Goal: Book appointment/travel/reservation

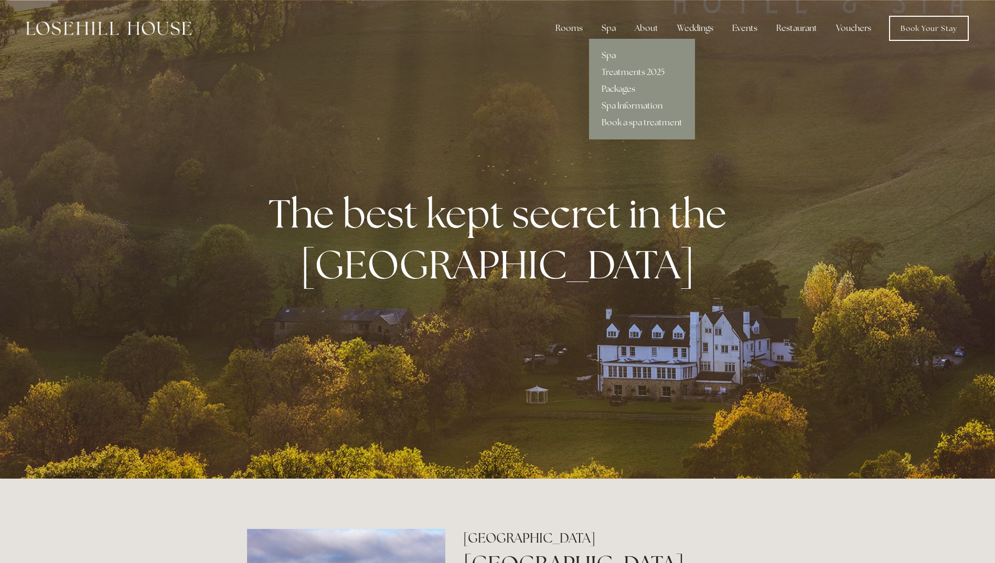
click at [622, 90] on link "Packages" at bounding box center [642, 89] width 106 height 17
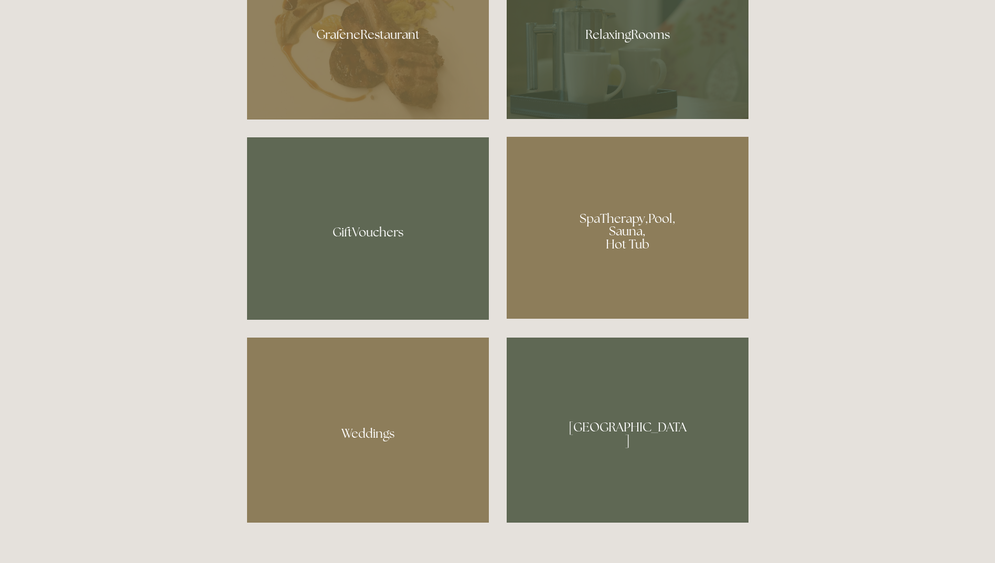
scroll to position [892, 0]
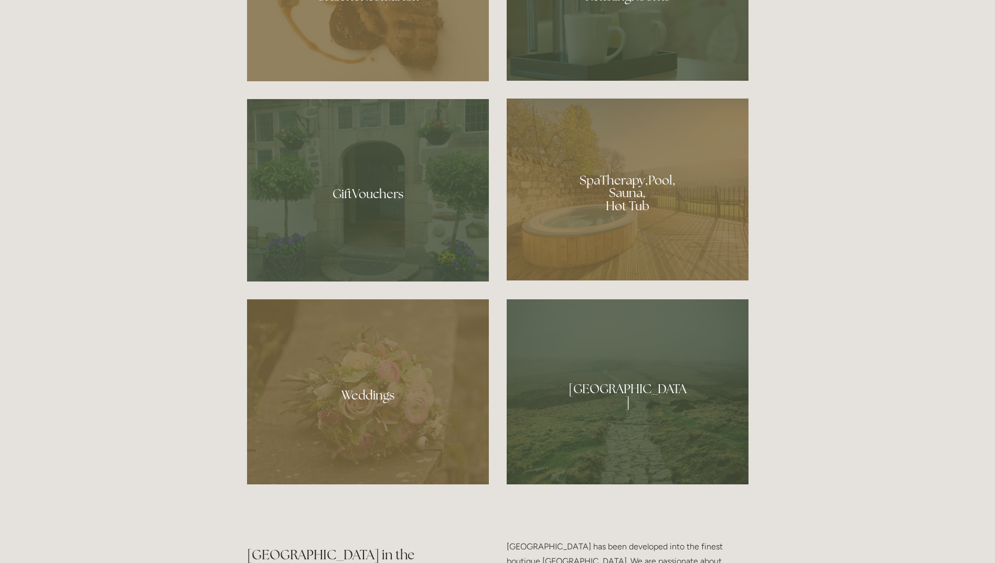
click at [551, 196] on div at bounding box center [628, 190] width 242 height 182
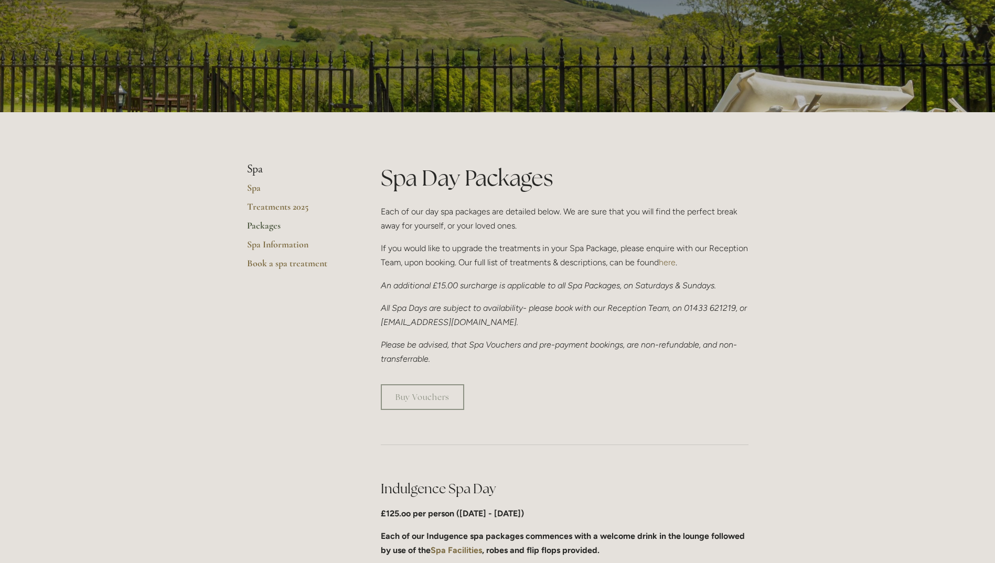
scroll to position [52, 0]
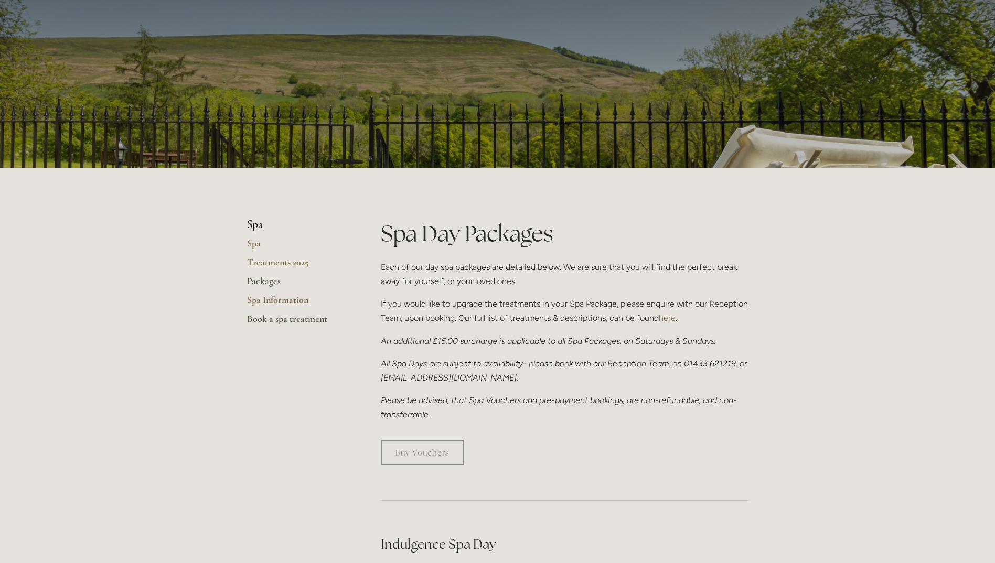
click at [275, 317] on link "Book a spa treatment" at bounding box center [297, 322] width 100 height 19
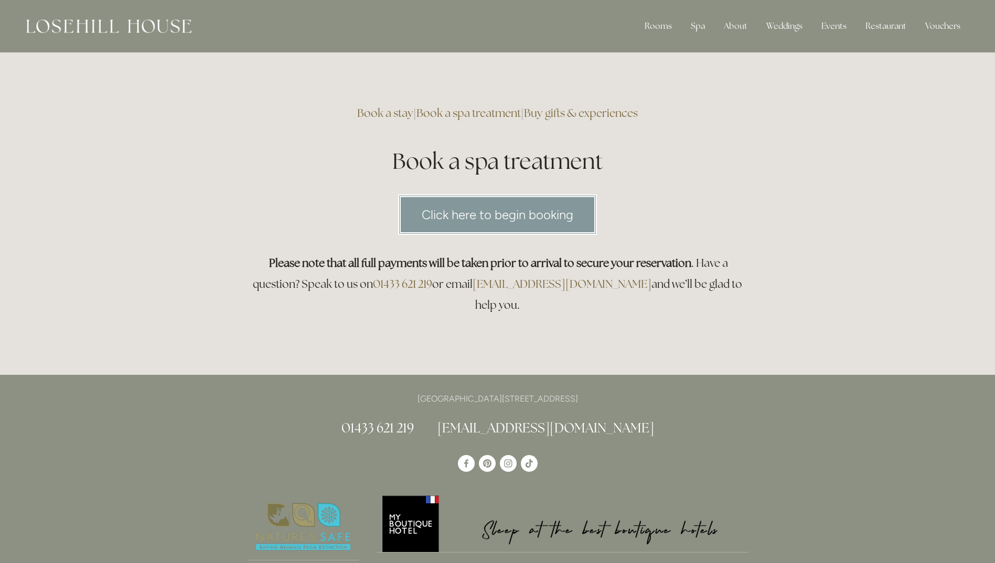
click at [432, 225] on link "Click here to begin booking" at bounding box center [497, 215] width 199 height 40
click at [661, 52] on link "Rooms" at bounding box center [666, 53] width 68 height 17
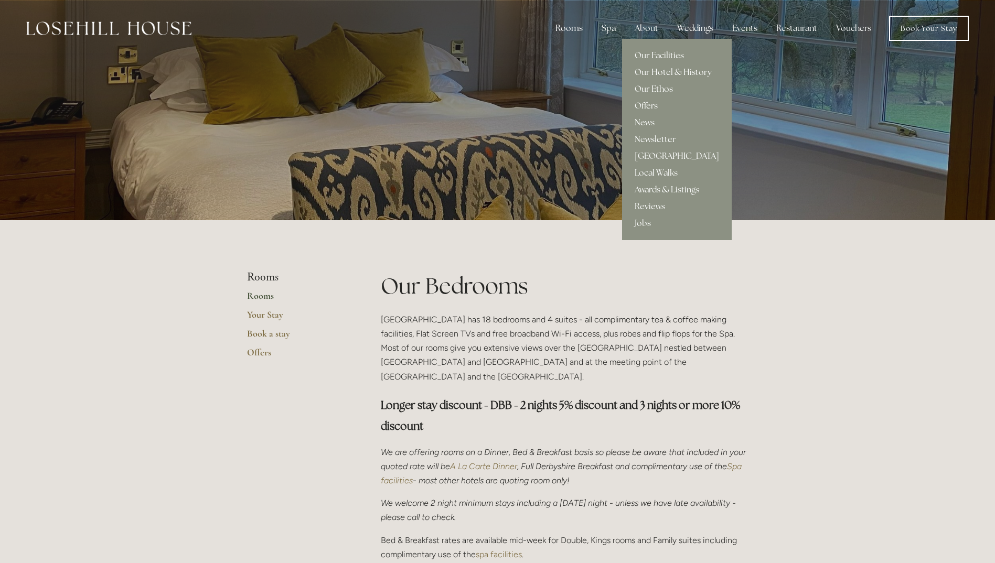
click at [651, 29] on div "About" at bounding box center [646, 28] width 40 height 21
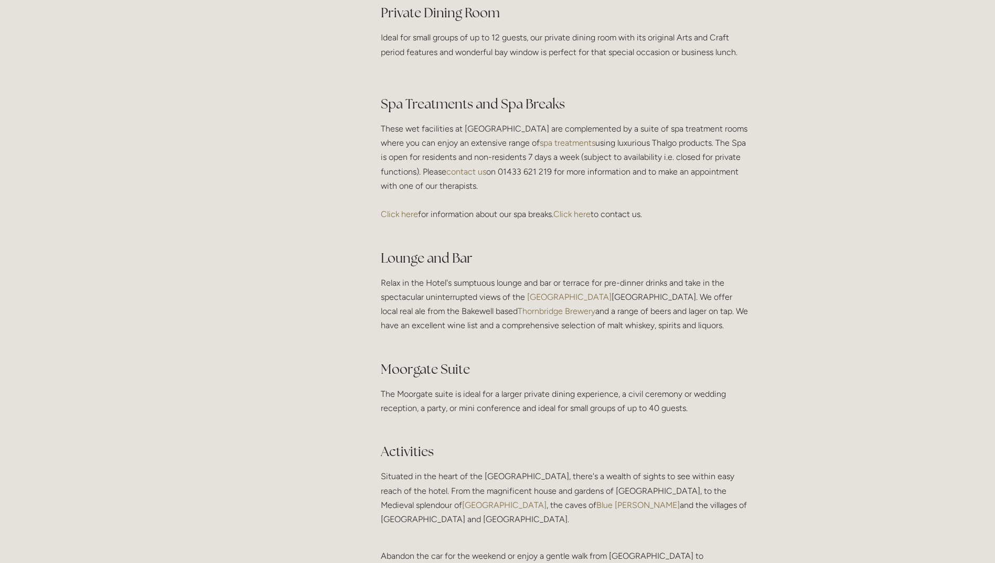
scroll to position [1888, 0]
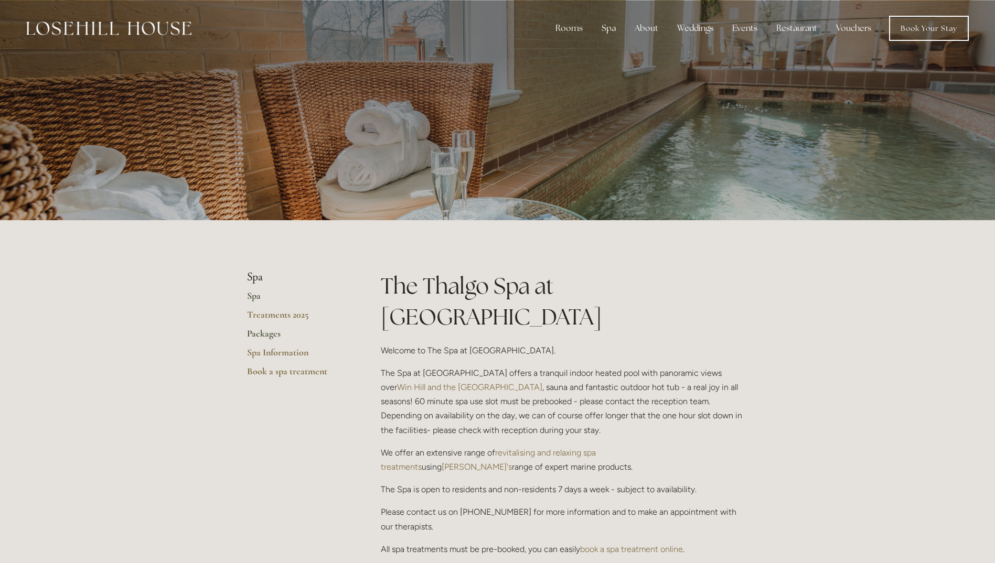
click at [261, 330] on link "Packages" at bounding box center [297, 337] width 100 height 19
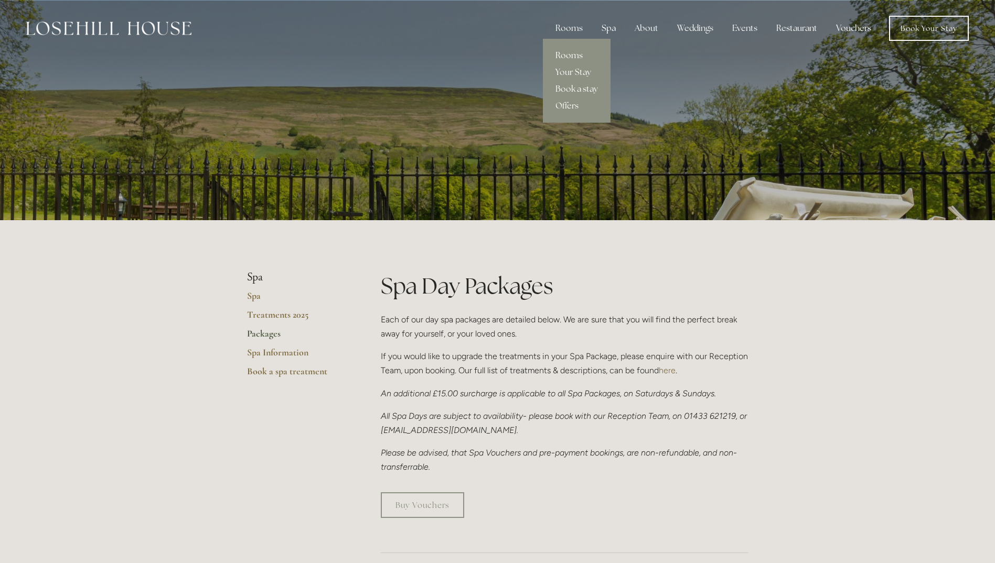
click at [565, 55] on link "Rooms" at bounding box center [577, 55] width 68 height 17
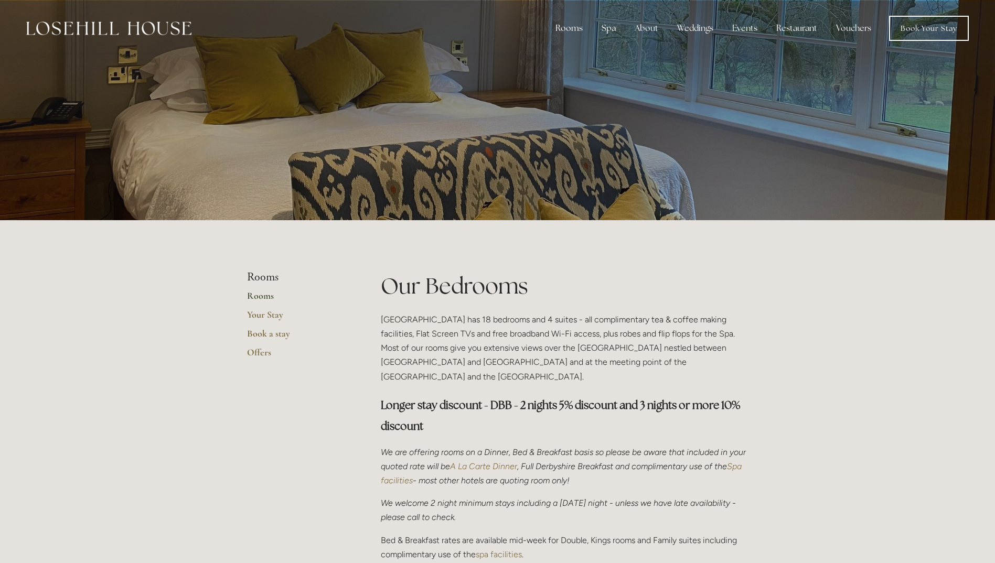
click at [151, 35] on div at bounding box center [108, 28] width 165 height 25
click at [156, 28] on img at bounding box center [108, 29] width 165 height 14
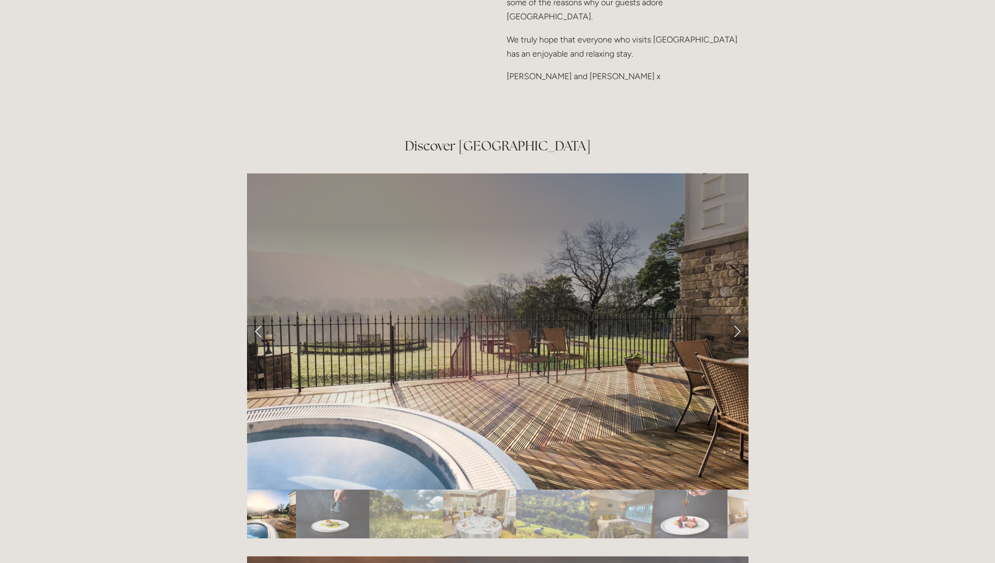
scroll to position [1731, 0]
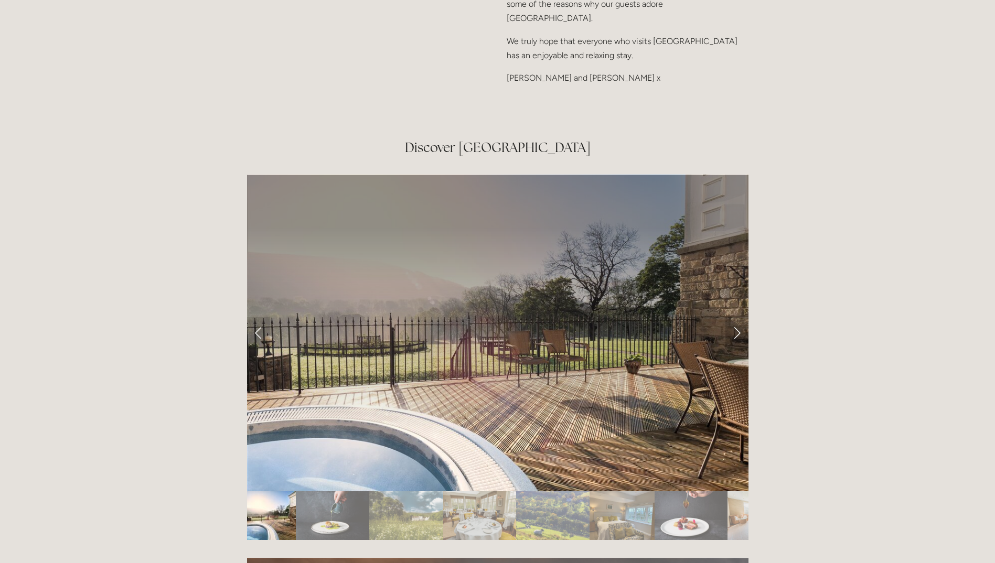
click at [733, 317] on link "Next Slide" at bounding box center [736, 332] width 23 height 31
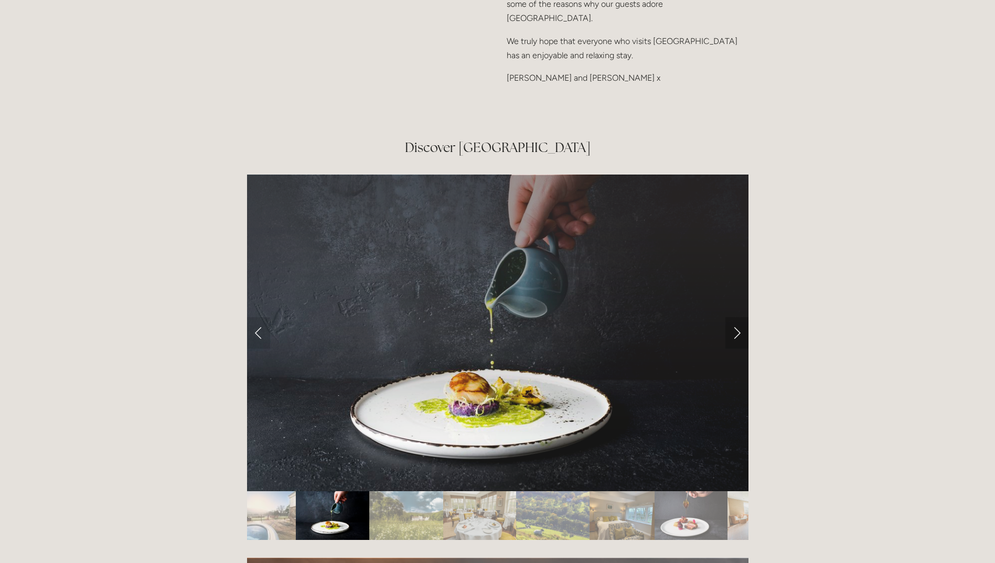
click at [735, 317] on link "Next Slide" at bounding box center [736, 332] width 23 height 31
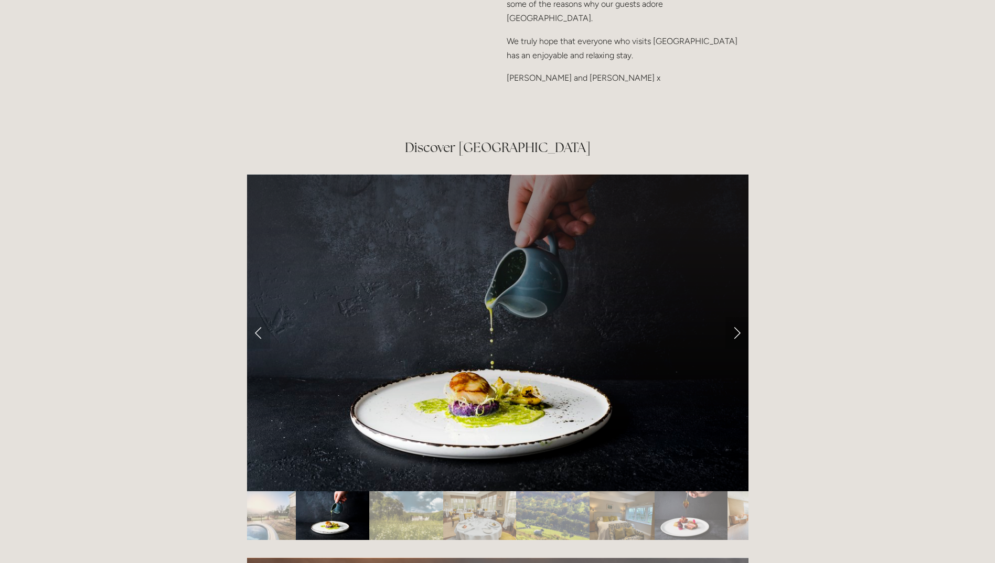
click at [735, 317] on link "Next Slide" at bounding box center [736, 332] width 23 height 31
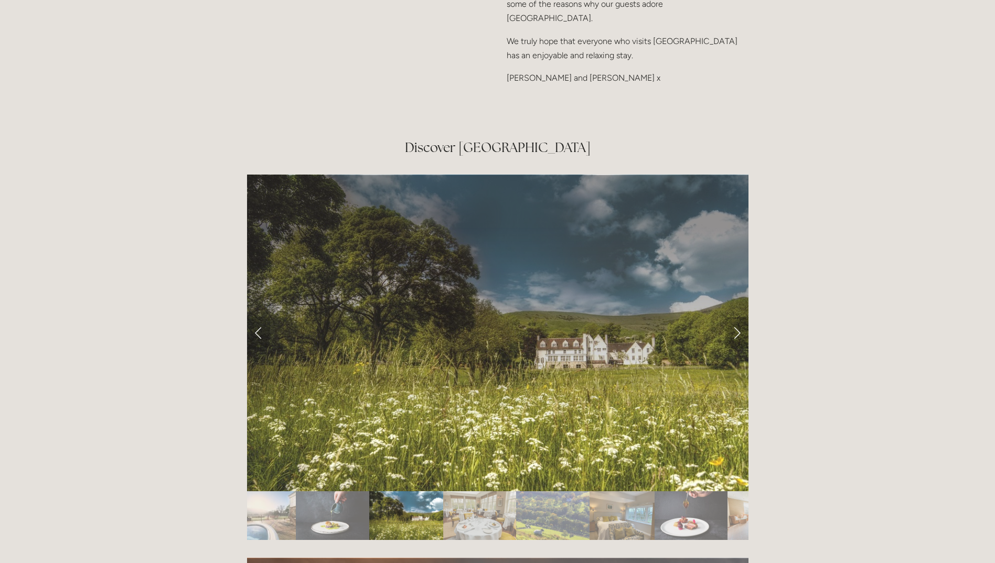
click at [737, 317] on link "Next Slide" at bounding box center [736, 332] width 23 height 31
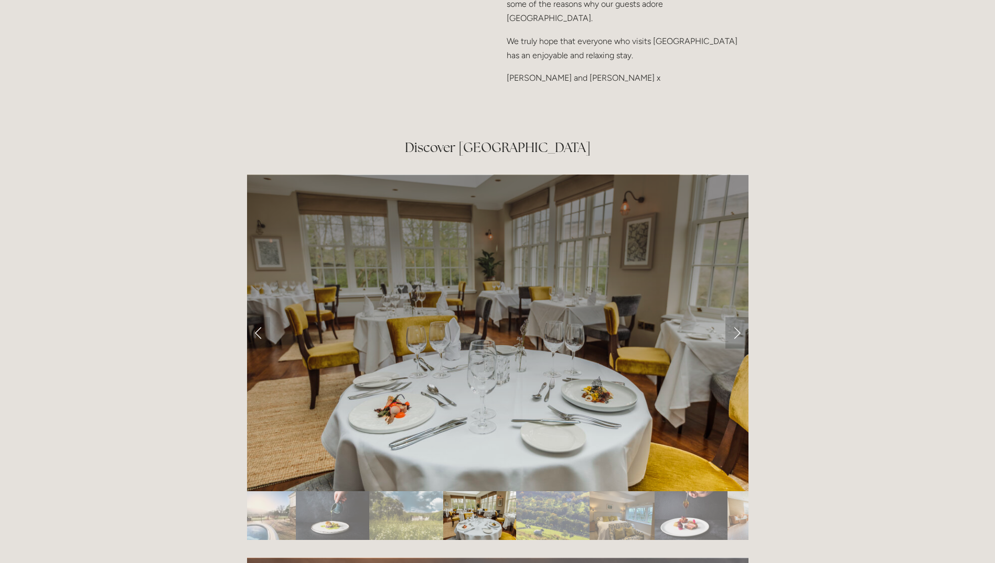
click at [736, 317] on link "Next Slide" at bounding box center [736, 332] width 23 height 31
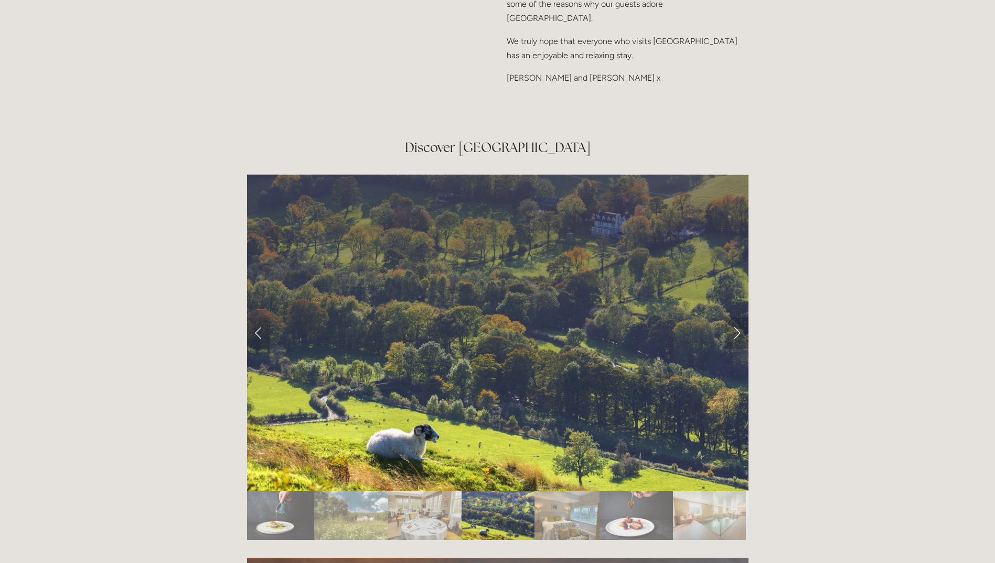
click at [735, 317] on link "Next Slide" at bounding box center [736, 332] width 23 height 31
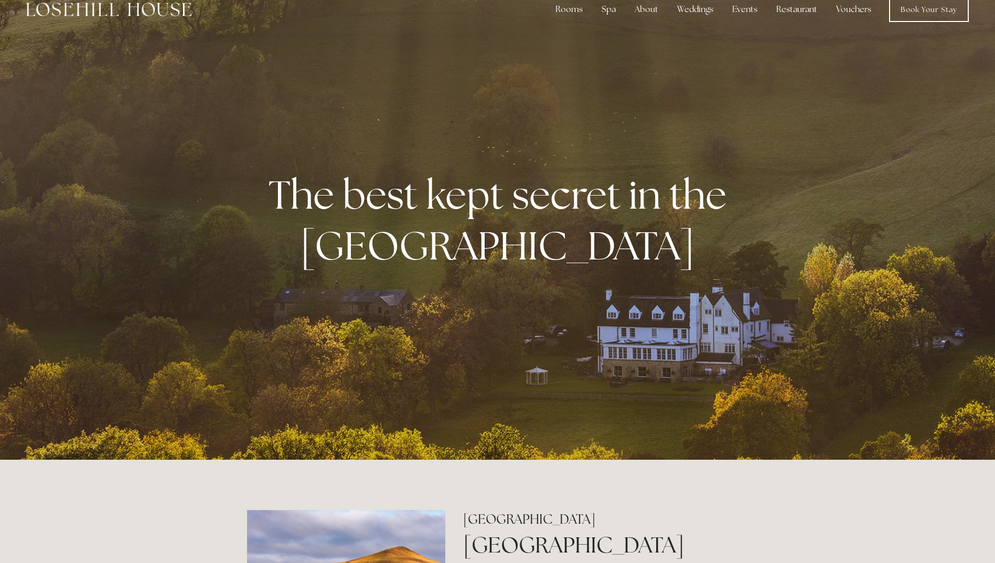
scroll to position [0, 0]
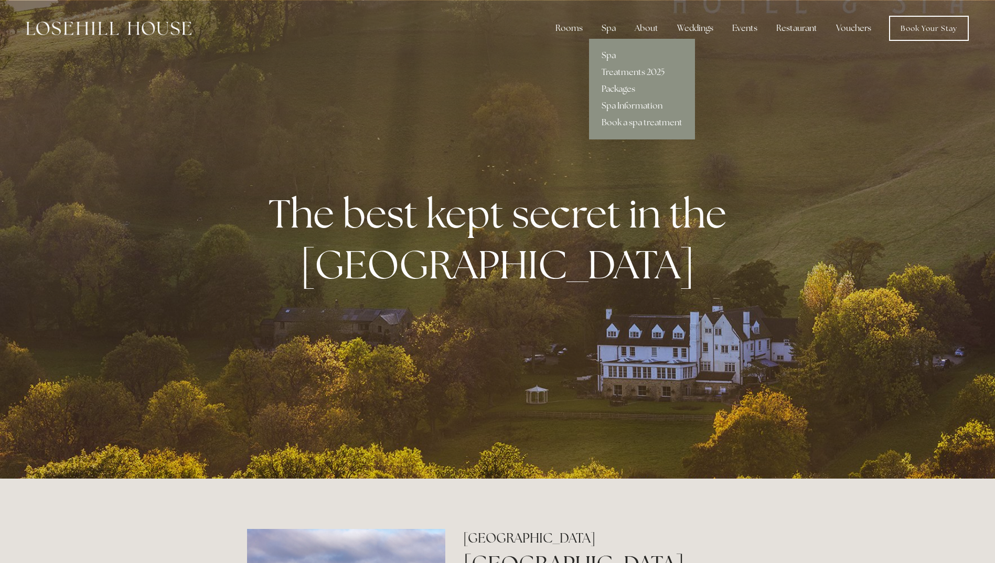
click at [617, 87] on link "Packages" at bounding box center [642, 89] width 106 height 17
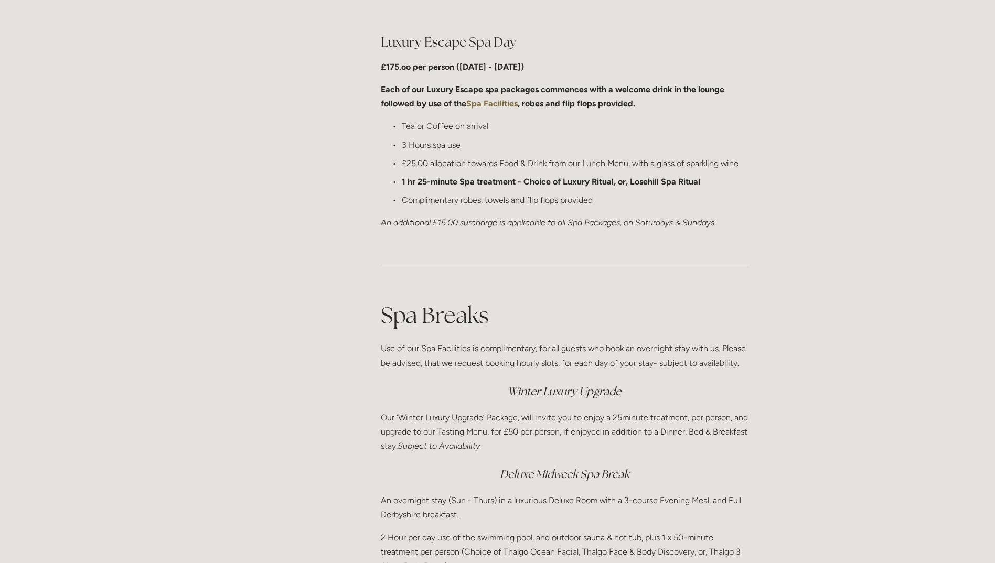
scroll to position [1206, 0]
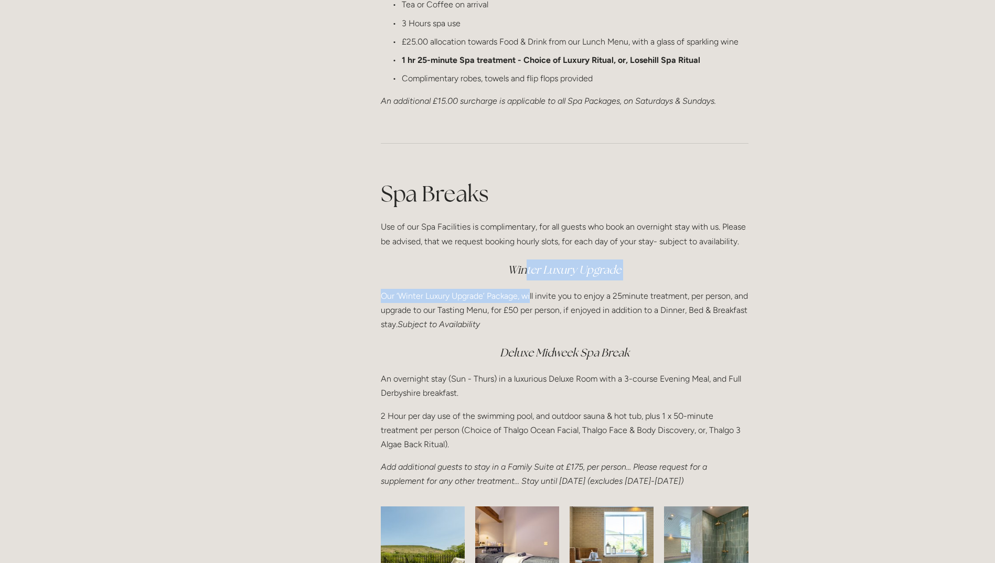
drag, startPoint x: 528, startPoint y: 269, endPoint x: 529, endPoint y: 294, distance: 25.2
click at [529, 294] on div "Spa Breaks Use of our Spa Facilities is complimentary, for all guests who book …" at bounding box center [565, 333] width 368 height 311
drag, startPoint x: 529, startPoint y: 294, endPoint x: 523, endPoint y: 311, distance: 17.9
click at [523, 311] on p "Our ‘Winter Luxury Upgrade’ Package, will invite you to enjoy a 25minute treatm…" at bounding box center [565, 310] width 368 height 43
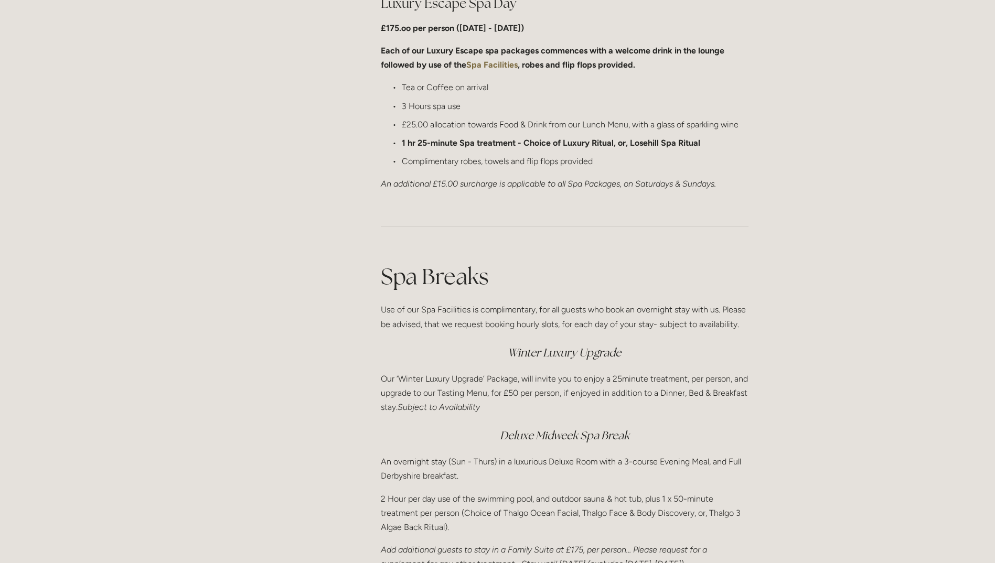
scroll to position [1259, 0]
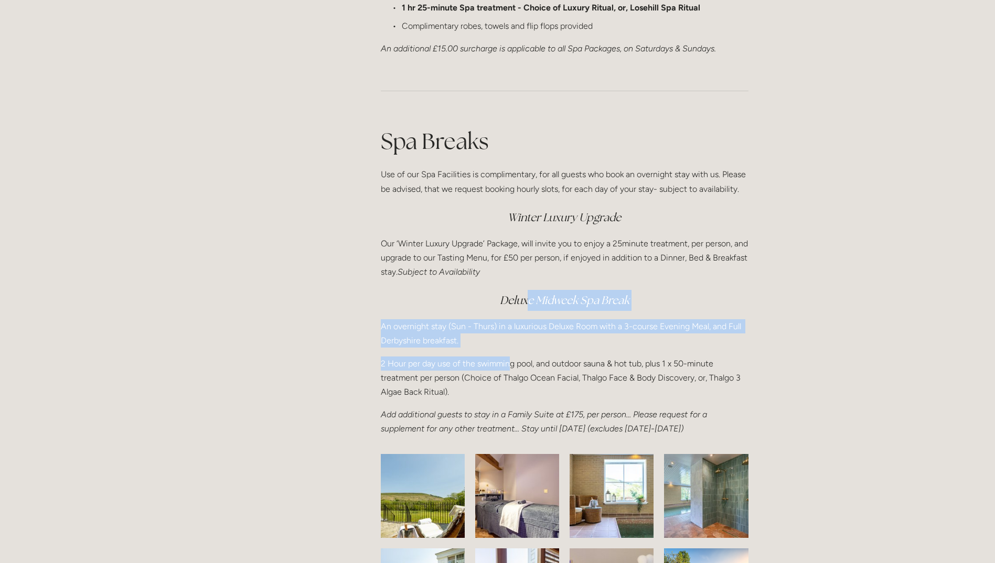
drag, startPoint x: 526, startPoint y: 302, endPoint x: 510, endPoint y: 366, distance: 66.4
click at [510, 366] on div "Spa Breaks Use of our Spa Facilities is complimentary, for all guests who book …" at bounding box center [565, 281] width 368 height 311
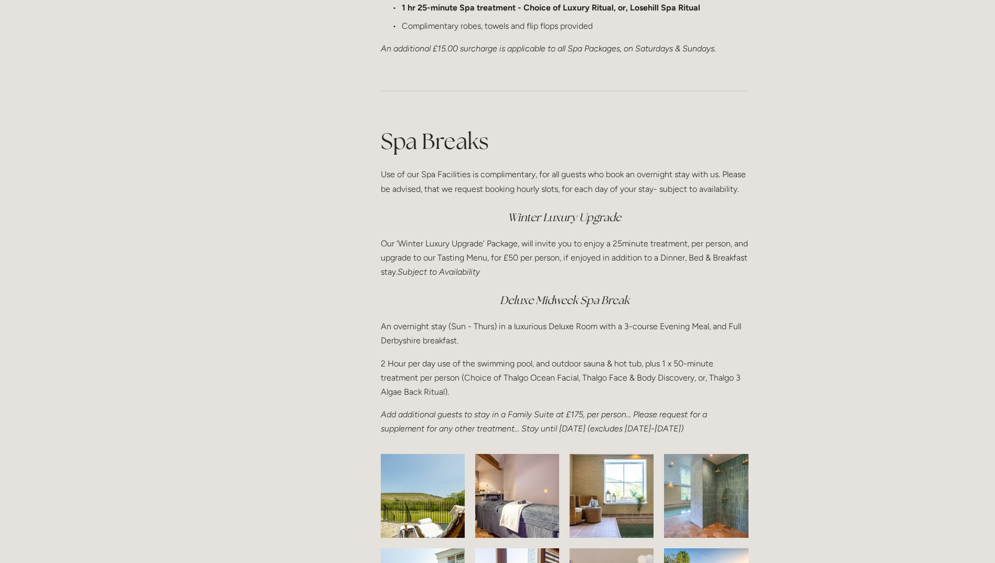
drag, startPoint x: 510, startPoint y: 366, endPoint x: 496, endPoint y: 382, distance: 21.9
click at [496, 382] on p "2 Hour per day use of the swimming pool, and outdoor sauna & hot tub, plus 1 x …" at bounding box center [565, 378] width 368 height 43
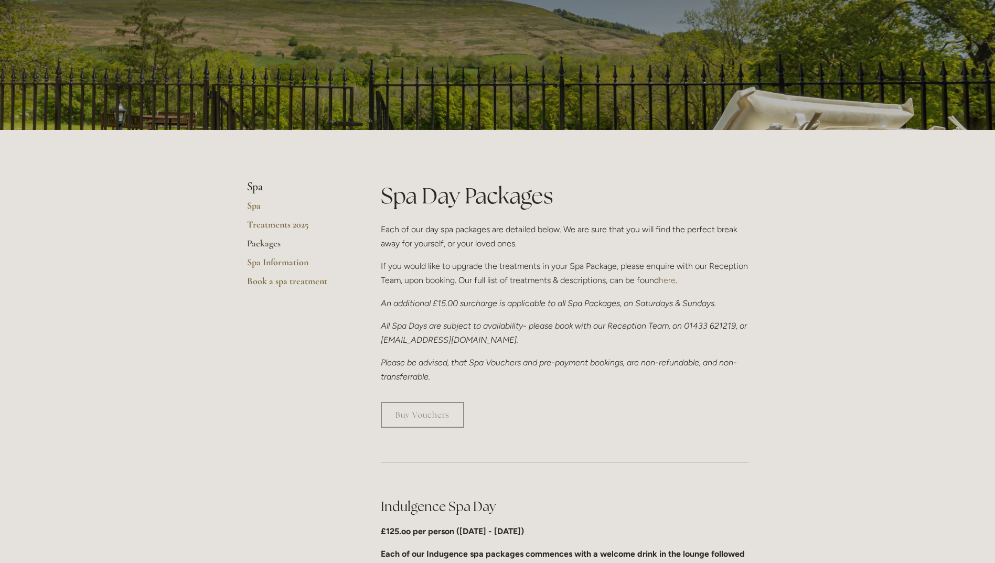
scroll to position [0, 0]
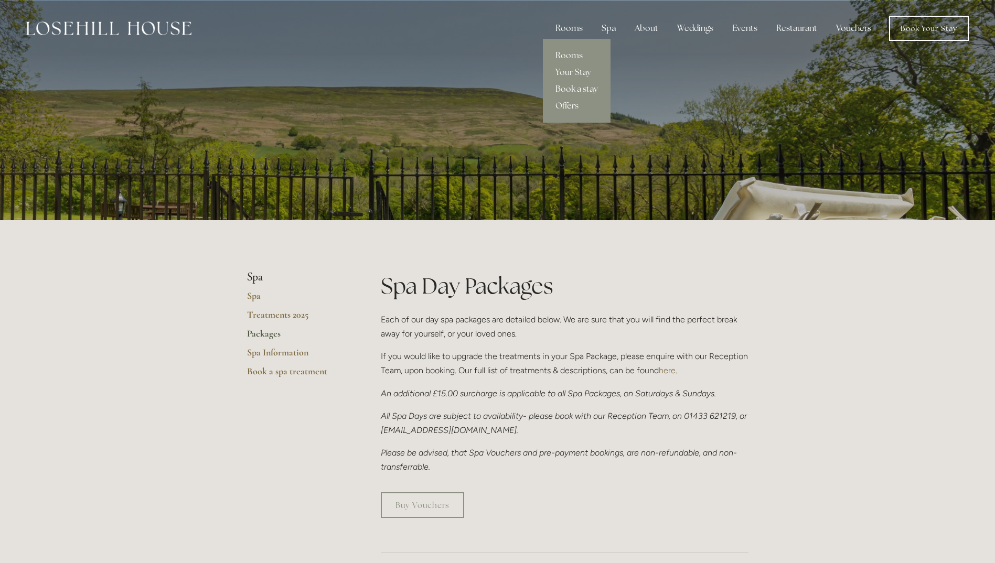
click at [572, 88] on link "Book a stay" at bounding box center [577, 89] width 68 height 17
